Goal: Task Accomplishment & Management: Complete application form

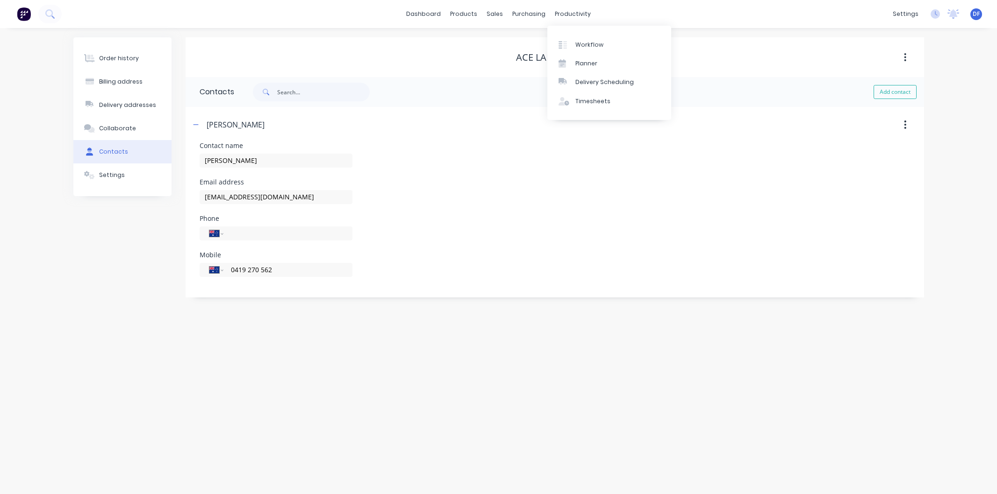
select select "AU"
click at [545, 43] on div "Purchase Orders" at bounding box center [560, 45] width 50 height 8
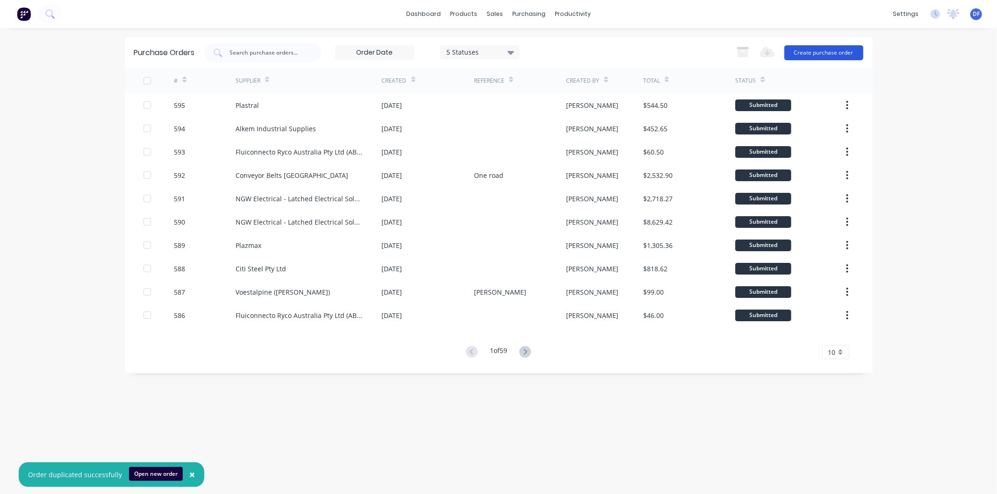
click at [801, 50] on button "Create purchase order" at bounding box center [823, 52] width 79 height 15
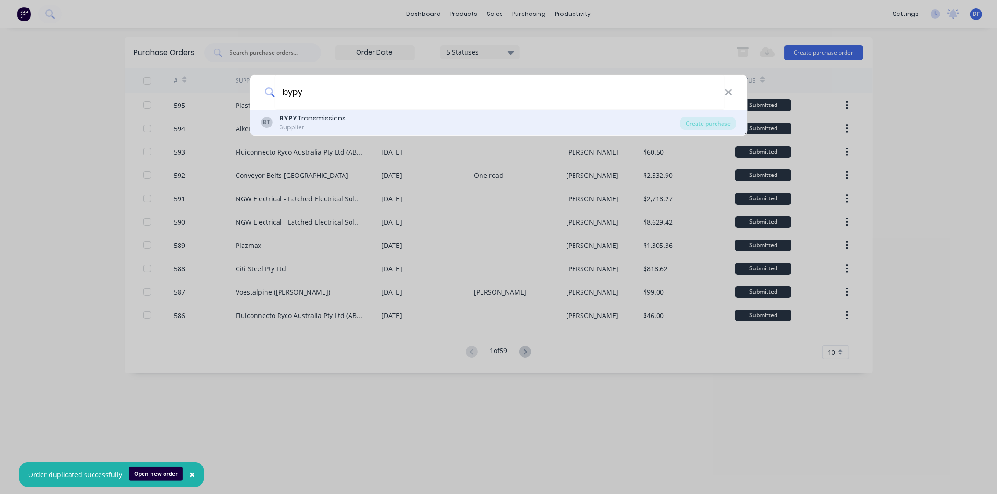
type input "bypy"
click at [300, 119] on div "BYPY Transmissions" at bounding box center [312, 119] width 66 height 10
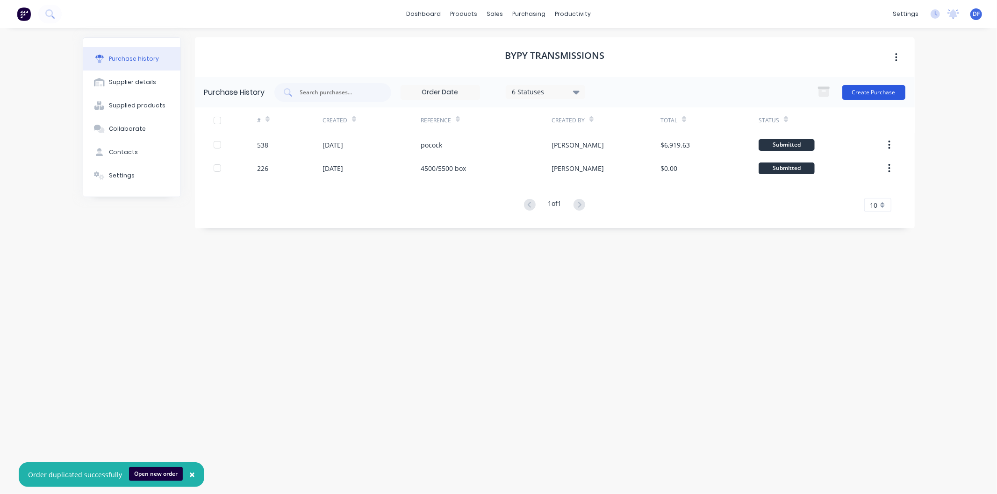
click at [858, 87] on button "Create Purchase" at bounding box center [873, 92] width 63 height 15
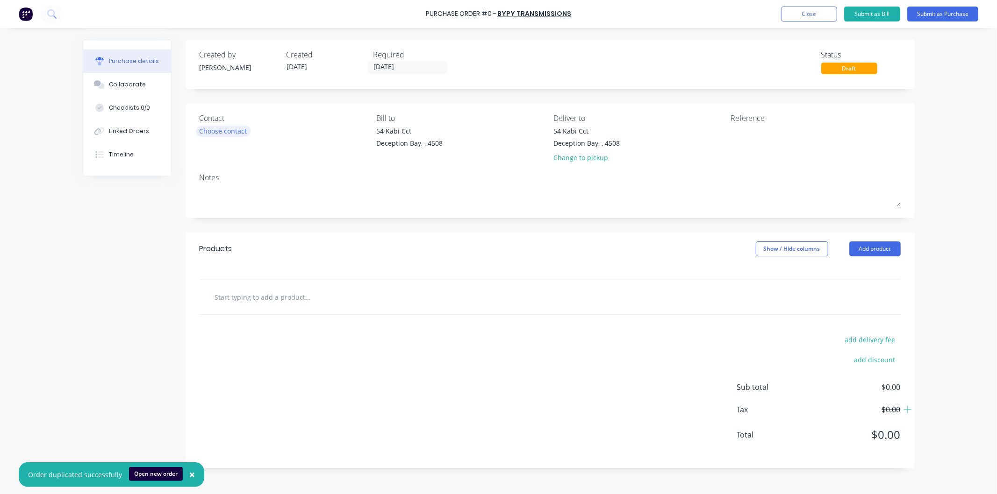
click at [226, 127] on div "Choose contact" at bounding box center [224, 131] width 48 height 10
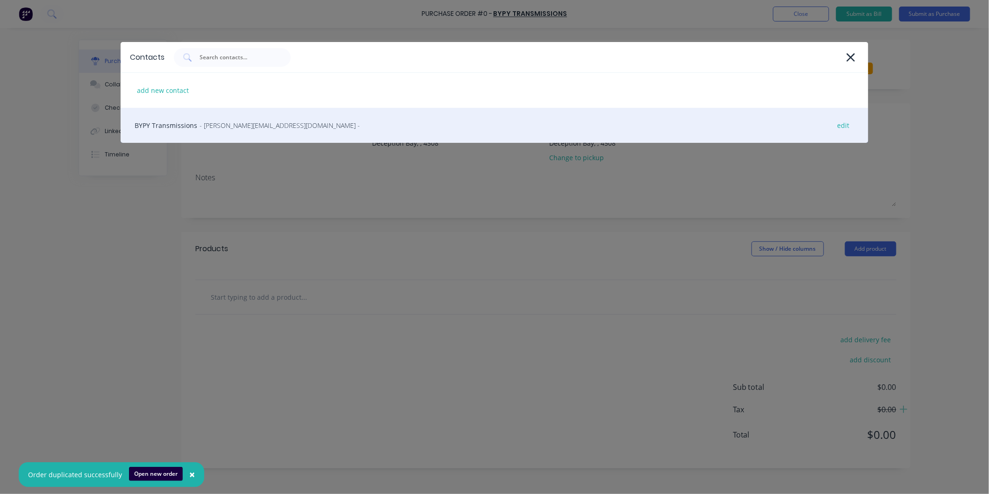
click at [225, 125] on span "- [PERSON_NAME][EMAIL_ADDRESS][DOMAIN_NAME] -" at bounding box center [280, 126] width 160 height 10
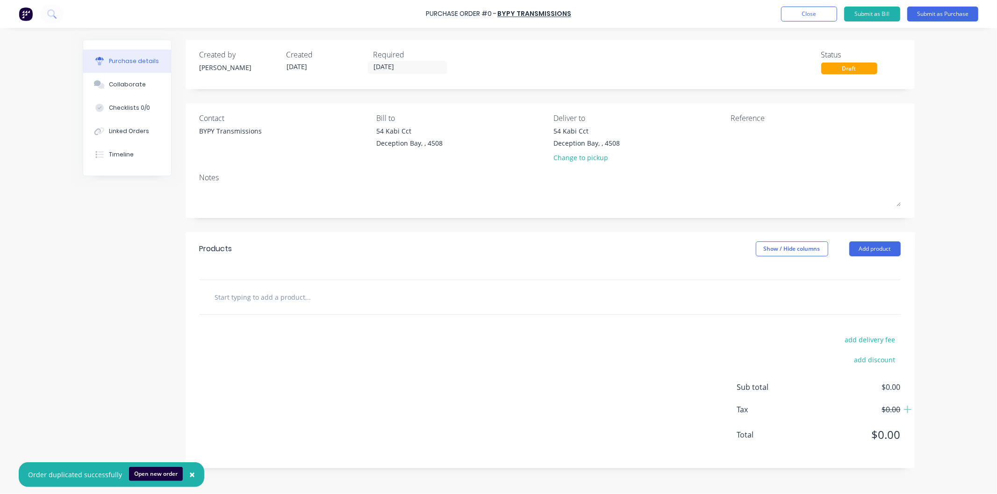
click at [276, 300] on input "text" at bounding box center [307, 297] width 187 height 19
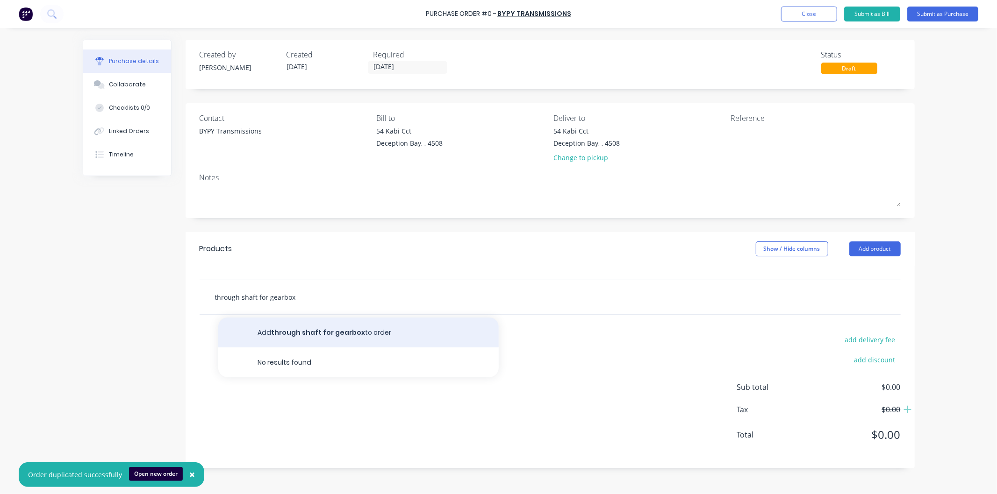
type input "through shaft for gearbox"
click at [303, 330] on button "Add through shaft for gearbox to order" at bounding box center [358, 333] width 280 height 30
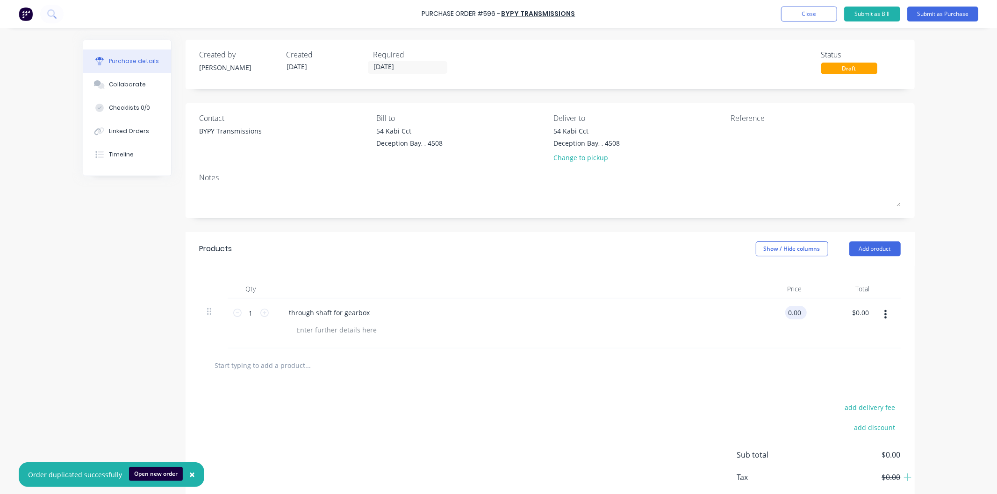
click at [797, 312] on input "0.00" at bounding box center [794, 313] width 18 height 14
drag, startPoint x: 797, startPoint y: 312, endPoint x: 782, endPoint y: 314, distance: 14.6
click at [785, 314] on input "0.00" at bounding box center [794, 313] width 18 height 14
type input "$1,810.00"
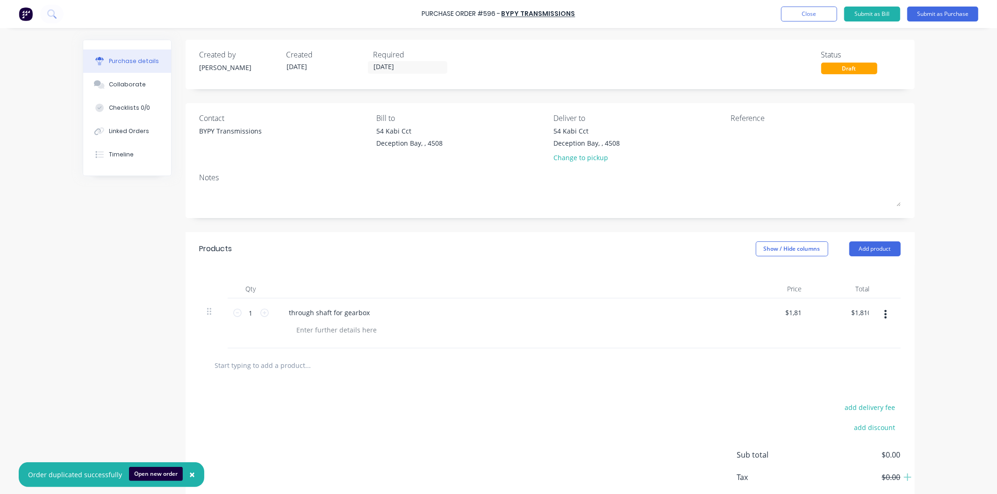
click at [282, 362] on input "text" at bounding box center [307, 365] width 187 height 19
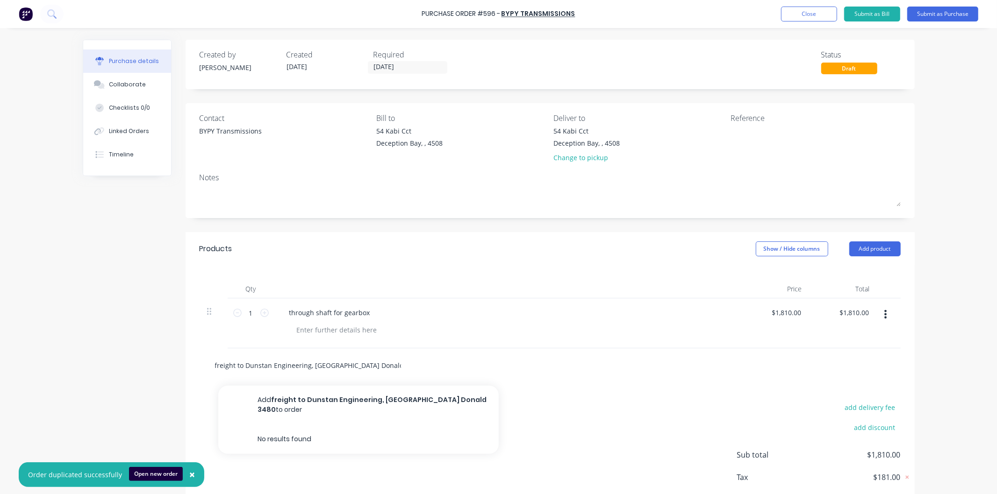
click at [347, 364] on input "freight to Dunstan Engineering, [GEOGRAPHIC_DATA] Donald 3480" at bounding box center [307, 365] width 187 height 19
type input "freight to Dunstan Engineering, Racecourse Rd Donald 3480"
click at [471, 387] on div "add delivery fee add discount Sub total $1,810.00 Tax $181.00 Total $1,991.00" at bounding box center [550, 460] width 729 height 154
click at [360, 368] on input "freight to Dunstan Engineering, Racecourse Rd Donald 3480" at bounding box center [307, 365] width 187 height 19
click at [386, 407] on button "Add freight to Dunstan Engineering, Racecourse Rd Donald 3480 to order" at bounding box center [358, 405] width 280 height 38
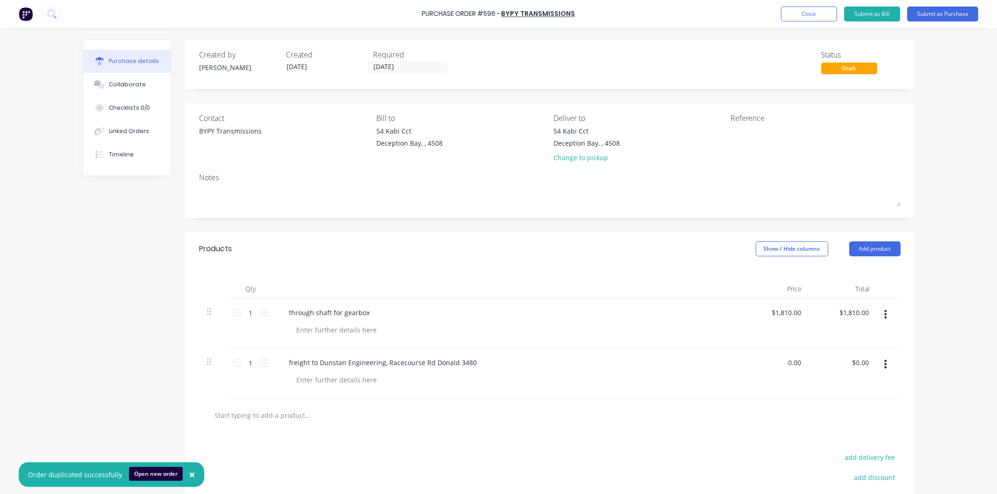
drag, startPoint x: 798, startPoint y: 361, endPoint x: 775, endPoint y: 362, distance: 22.9
click at [775, 362] on div "0.00 0.00" at bounding box center [776, 374] width 68 height 50
type input "$45.00"
click at [670, 339] on div "through shaft for gearbox" at bounding box center [507, 324] width 467 height 50
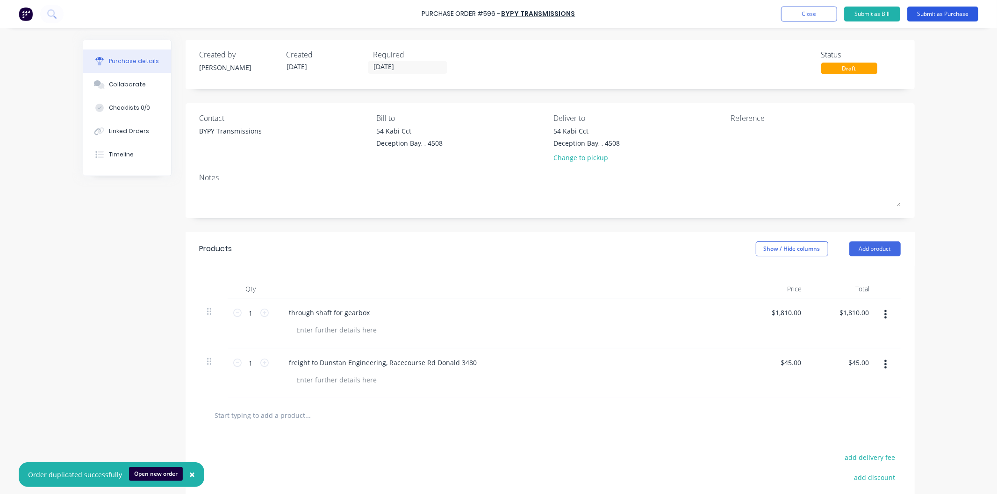
click at [931, 9] on button "Submit as Purchase" at bounding box center [942, 14] width 71 height 15
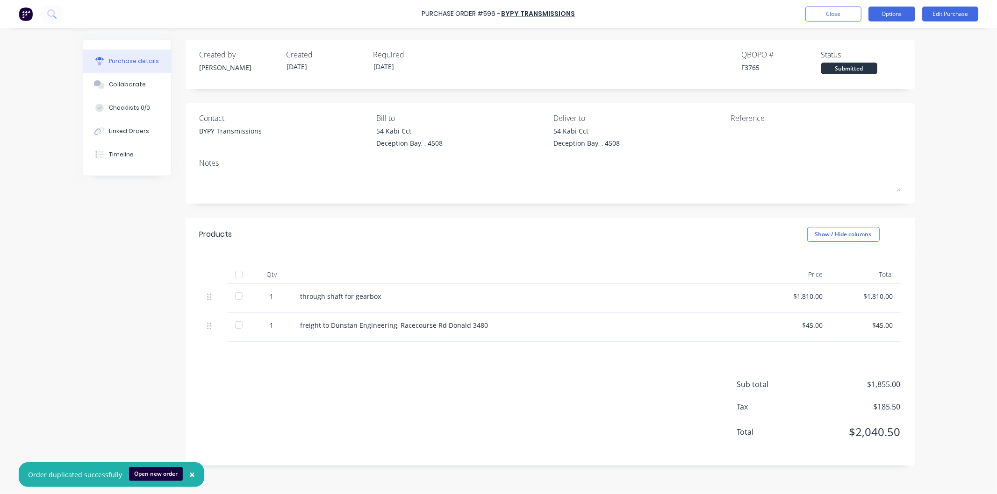
click at [885, 14] on button "Options" at bounding box center [891, 14] width 47 height 15
click at [857, 37] on div "Print / Email" at bounding box center [871, 38] width 72 height 14
click at [847, 53] on div "With pricing" at bounding box center [871, 57] width 72 height 14
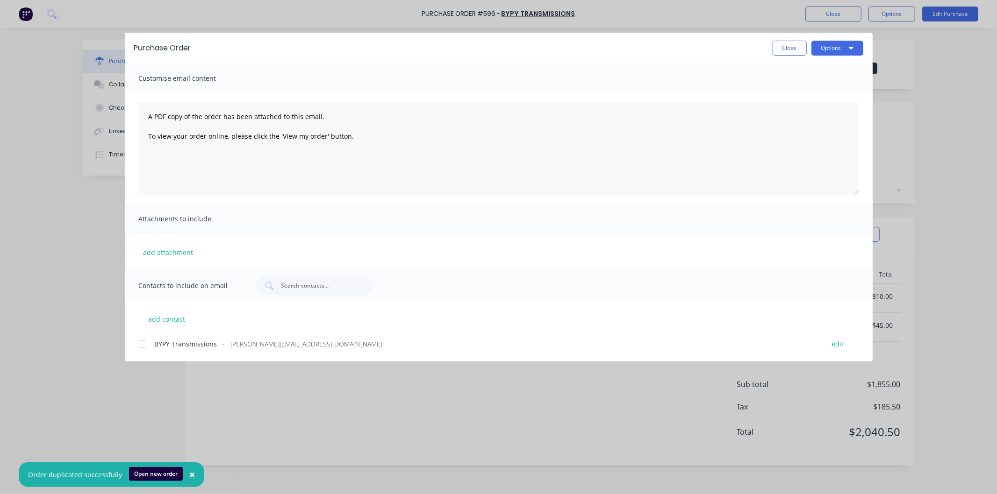
click at [142, 346] on div at bounding box center [142, 344] width 19 height 19
click at [828, 41] on button "Options" at bounding box center [837, 48] width 52 height 15
click at [787, 107] on div "Email" at bounding box center [819, 109] width 72 height 14
